Goal: Task Accomplishment & Management: Manage account settings

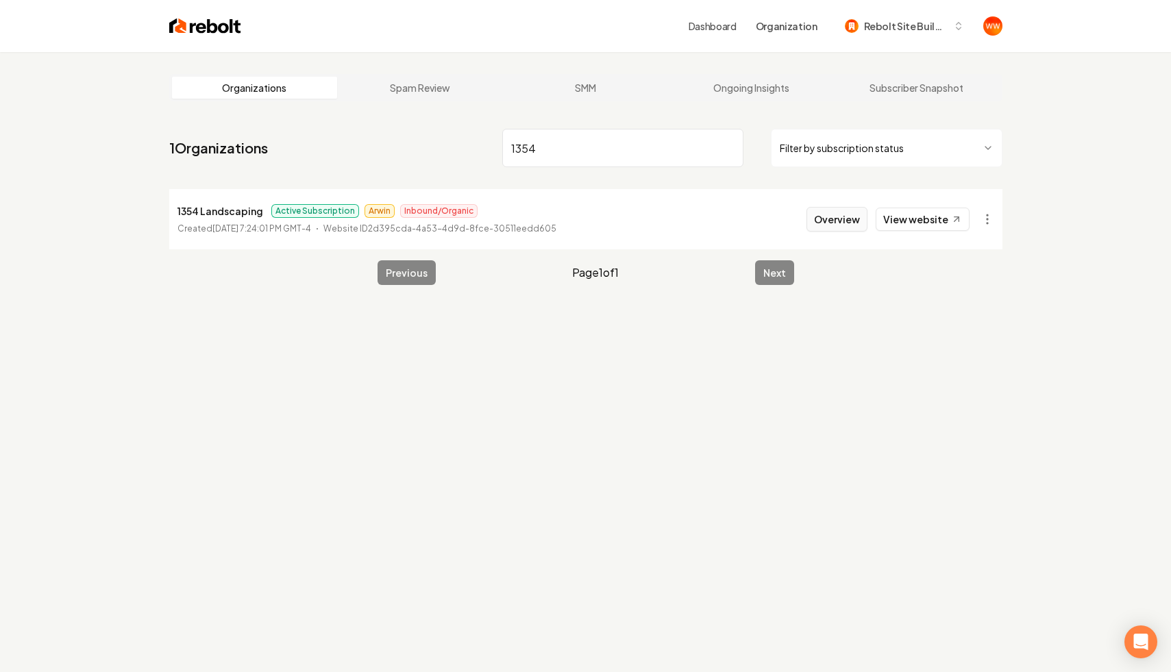
type input "1354"
click at [843, 219] on button "Overview" at bounding box center [837, 219] width 61 height 25
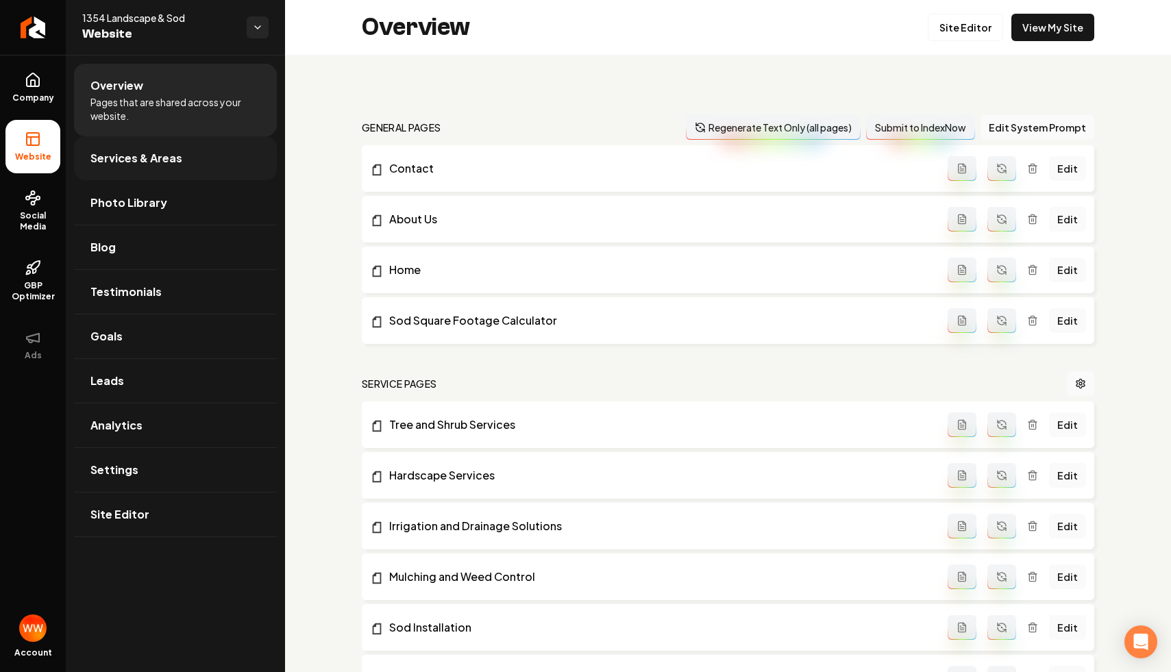
click at [215, 146] on link "Services & Areas" at bounding box center [175, 158] width 203 height 44
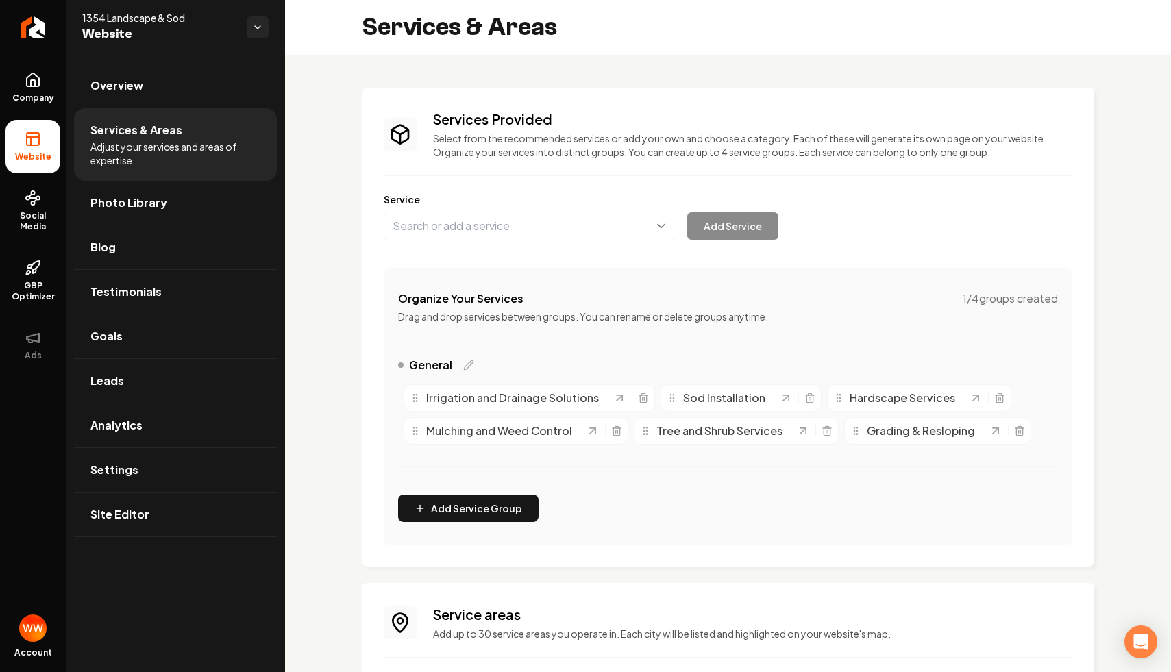
click at [504, 399] on span "Irrigation and Drainage Solutions" at bounding box center [512, 398] width 173 height 16
drag, startPoint x: 415, startPoint y: 398, endPoint x: 436, endPoint y: 391, distance: 21.9
click at [436, 391] on icon "Main content area" at bounding box center [440, 389] width 11 height 11
click at [488, 72] on div "Services Provided Select from the recommended services or add your own and choo…" at bounding box center [728, 482] width 886 height 854
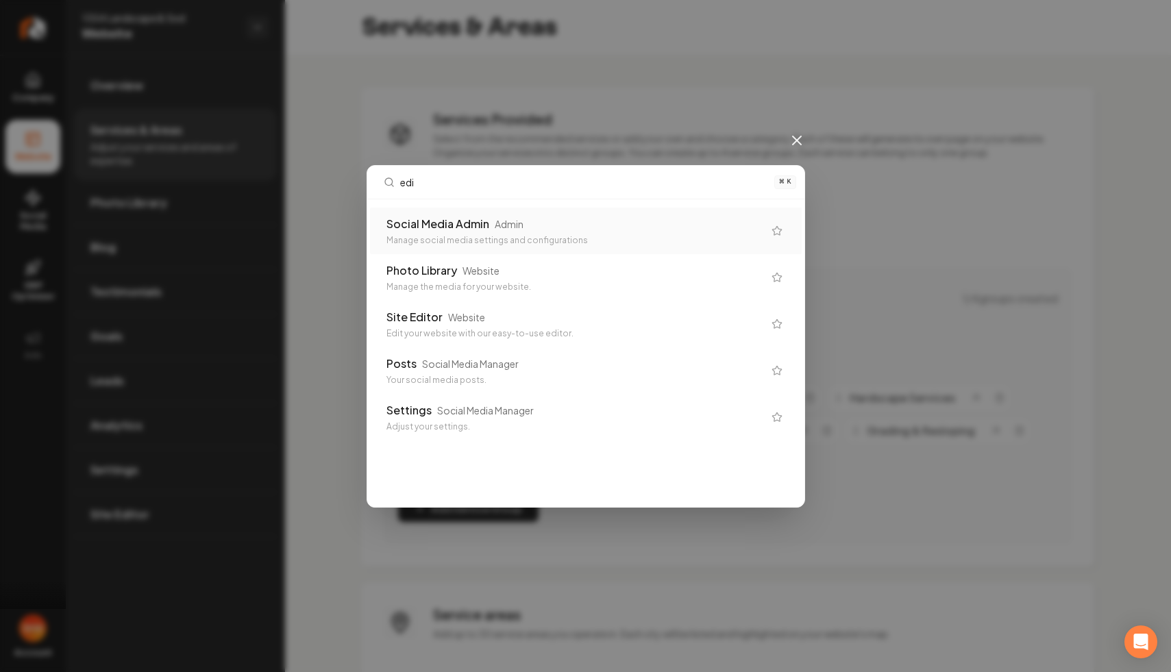
type input "edit"
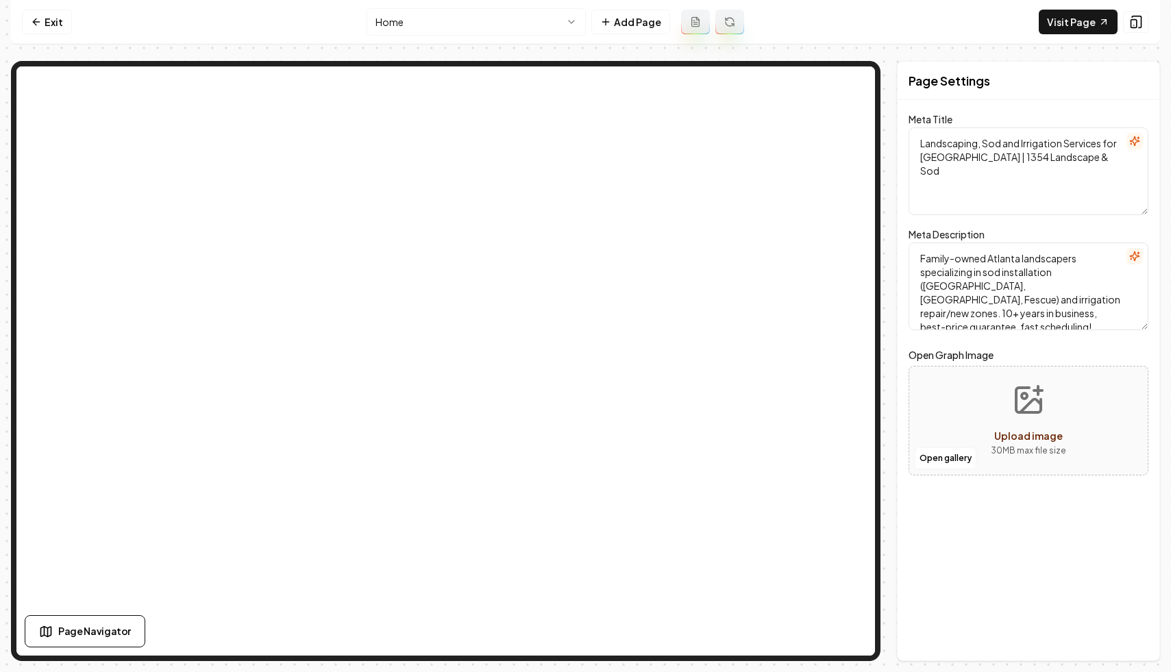
click at [479, 19] on html "Computer Required This feature is only available on a computer. Please switch t…" at bounding box center [585, 336] width 1171 height 672
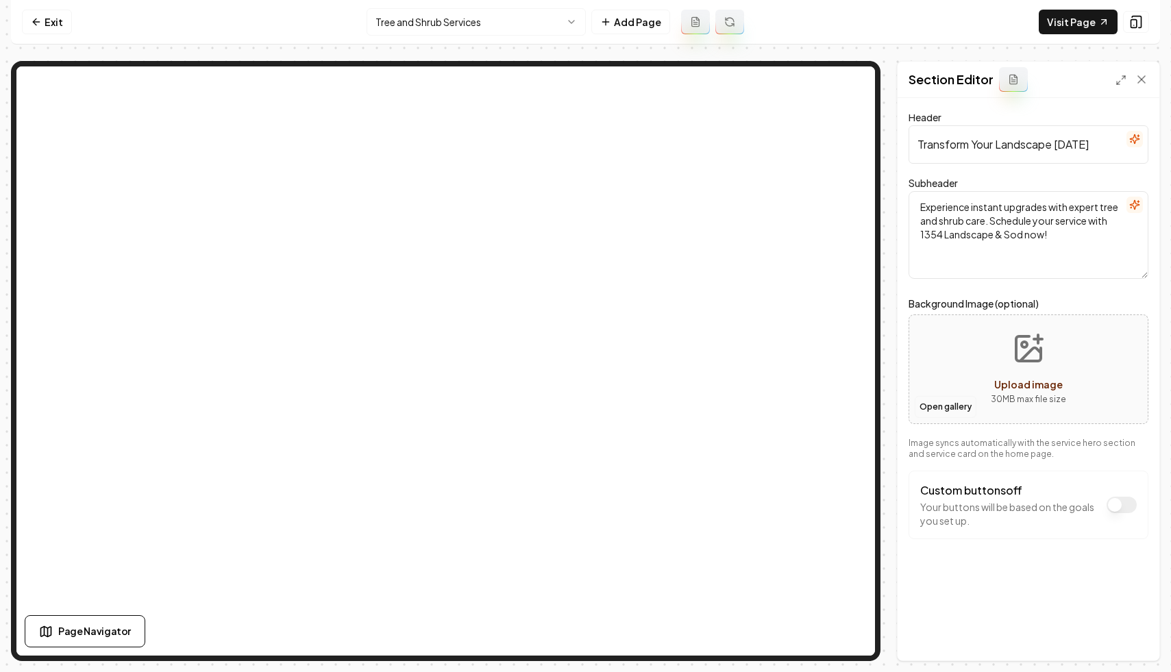
click at [946, 408] on button "Open gallery" at bounding box center [946, 407] width 62 height 22
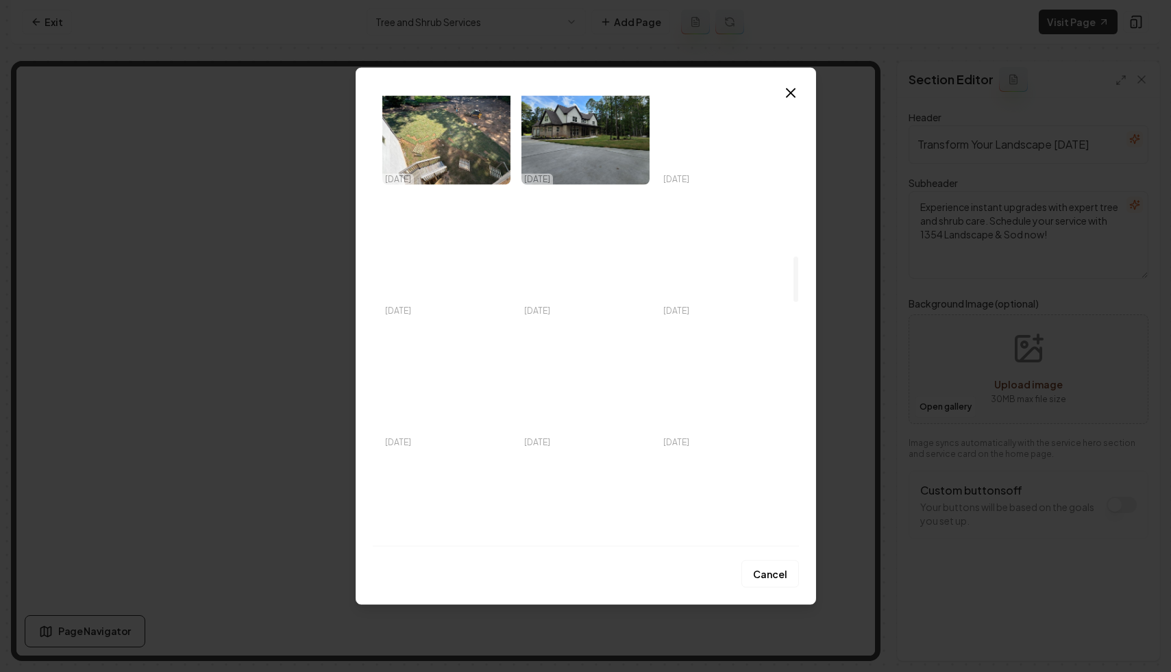
scroll to position [1580, 0]
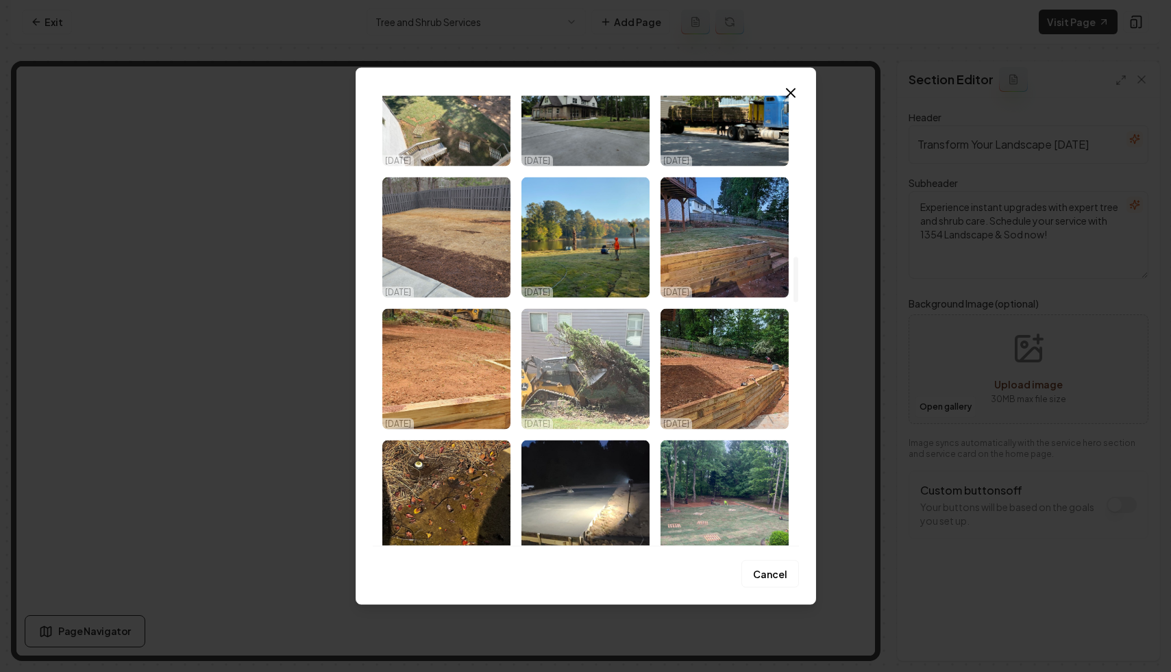
click at [637, 365] on img "Select image image_676eb9f7e375273f60a337f7.jpeg" at bounding box center [586, 368] width 128 height 121
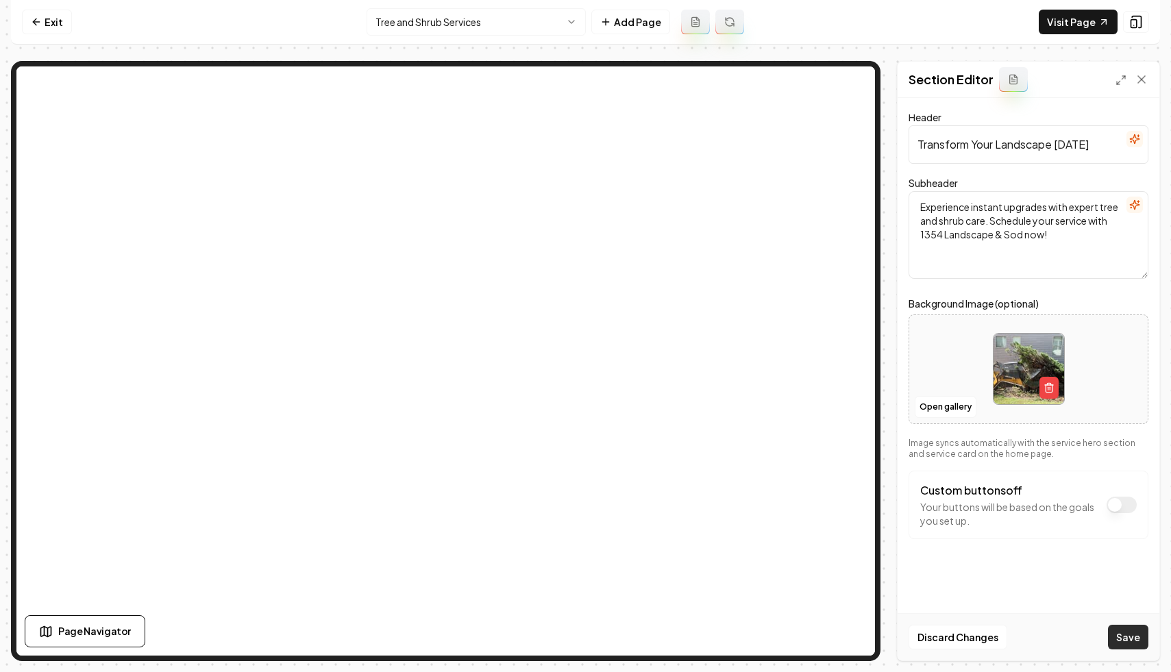
click at [1119, 633] on button "Save" at bounding box center [1128, 637] width 40 height 25
click at [49, 22] on link "Exit" at bounding box center [47, 22] width 50 height 25
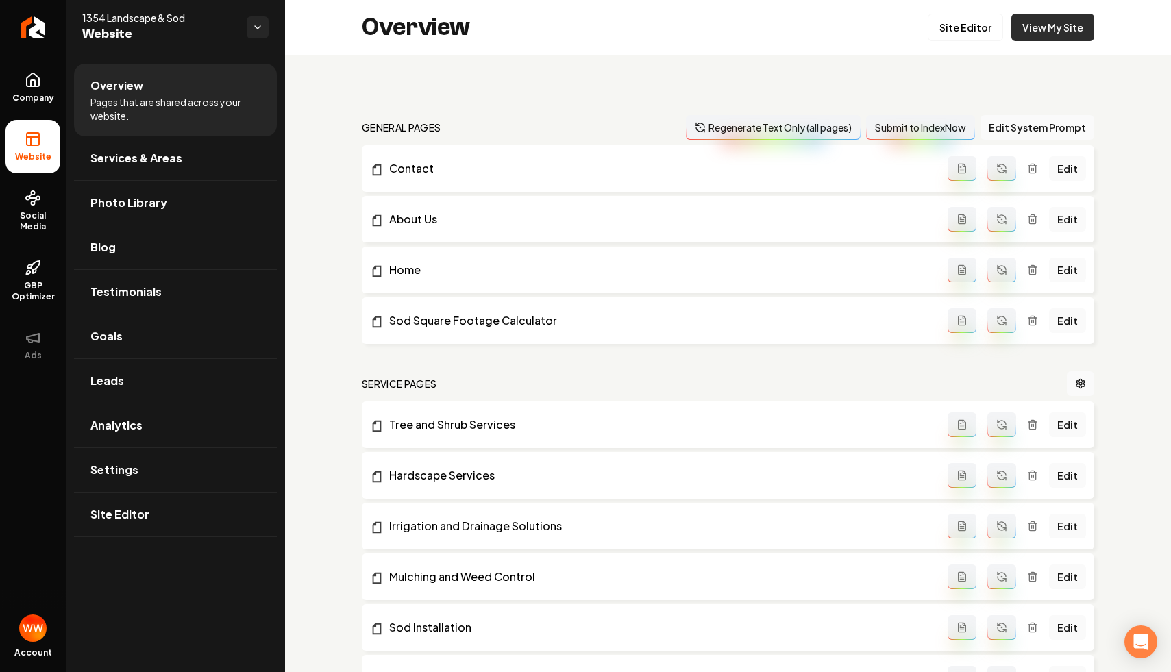
click at [1036, 16] on link "View My Site" at bounding box center [1053, 27] width 83 height 27
